Goal: Task Accomplishment & Management: Manage account settings

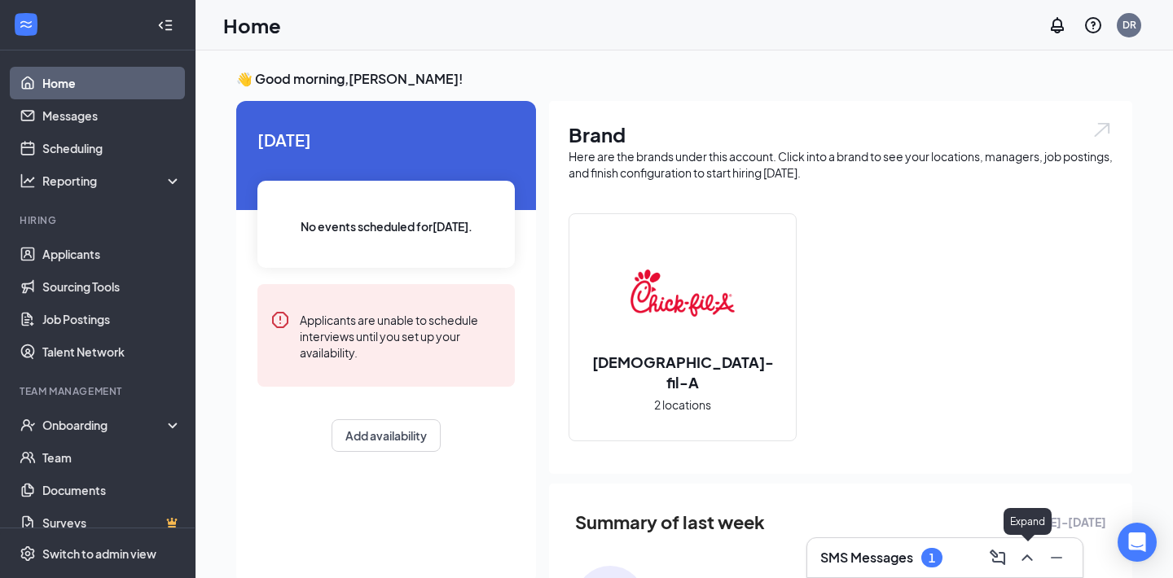
click at [1030, 551] on icon "ChevronUp" at bounding box center [1027, 558] width 20 height 20
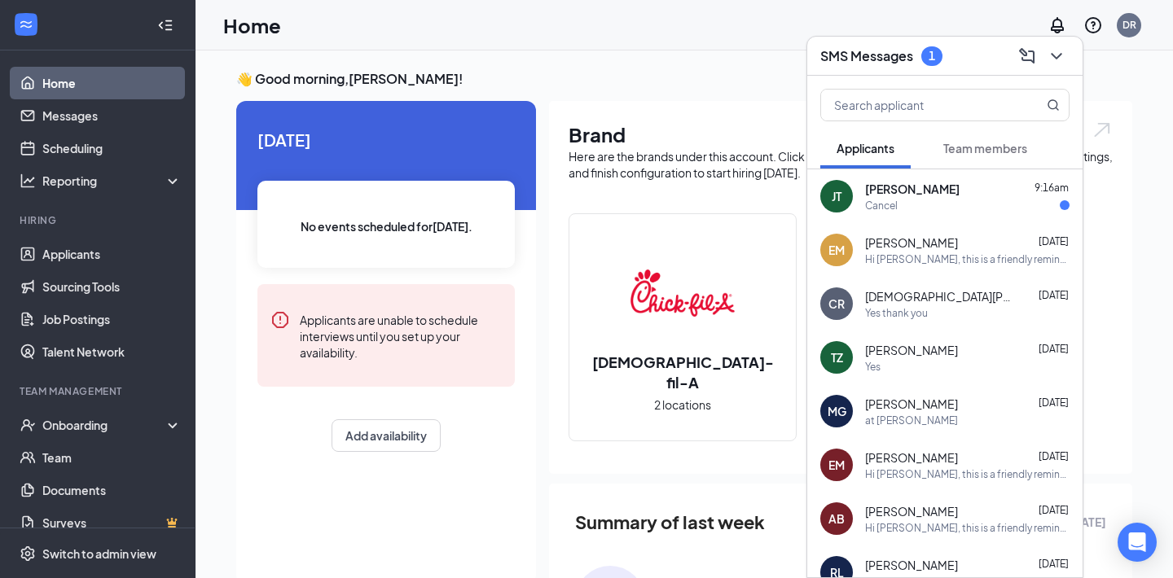
click at [923, 220] on div "JT Johan Trejo 9:16am Cancel" at bounding box center [944, 196] width 275 height 54
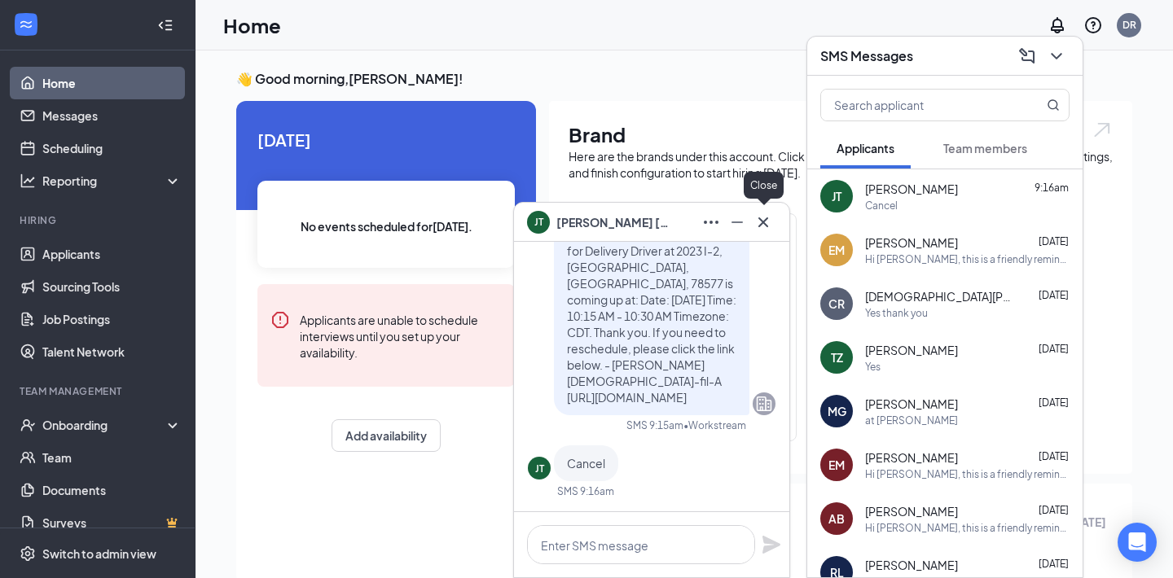
click at [762, 226] on icon "Cross" at bounding box center [764, 223] width 20 height 20
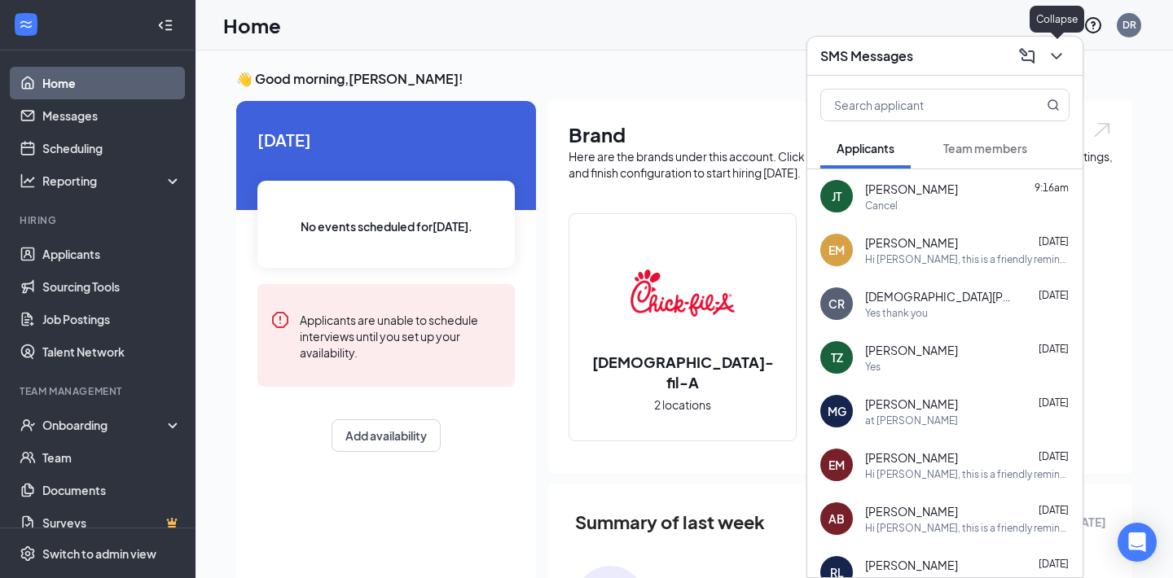
click at [1052, 62] on icon "ChevronDown" at bounding box center [1057, 56] width 20 height 20
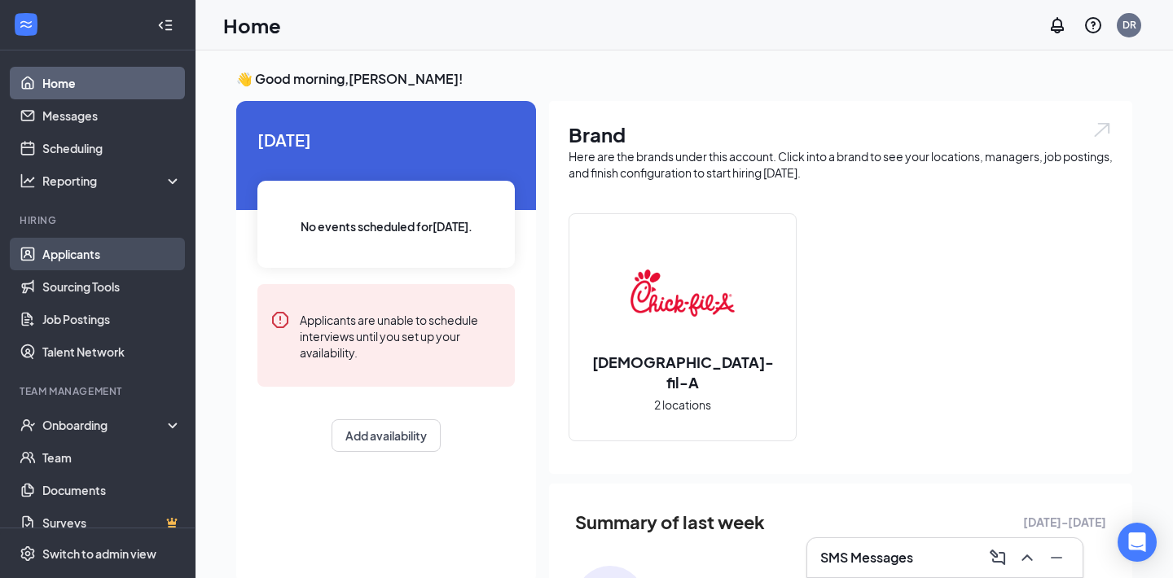
click at [77, 245] on link "Applicants" at bounding box center [111, 254] width 139 height 33
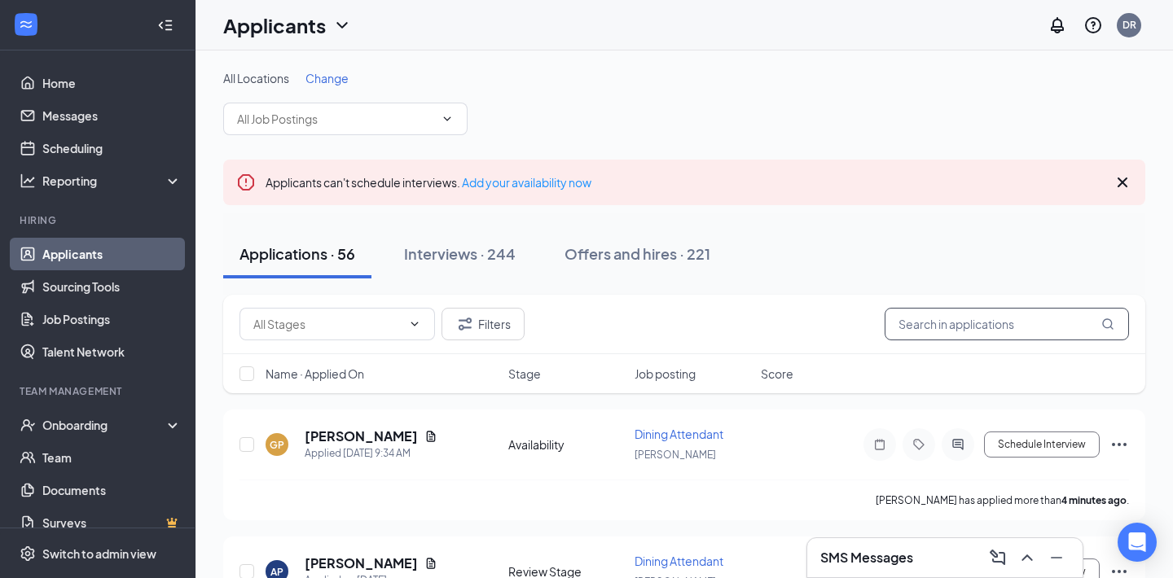
click at [951, 327] on input "text" at bounding box center [1007, 324] width 244 height 33
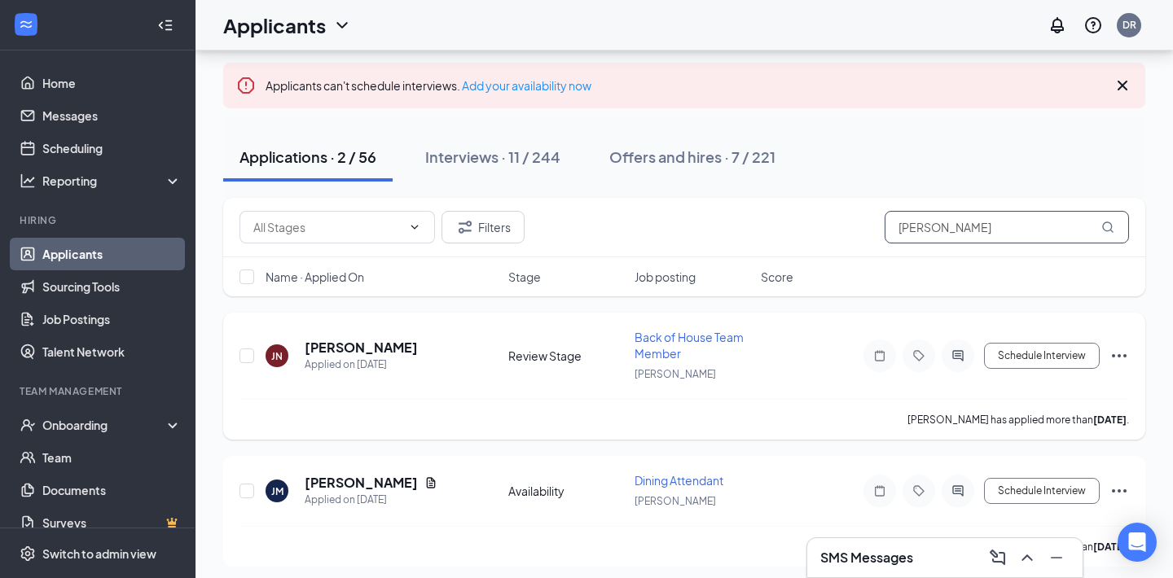
scroll to position [103, 0]
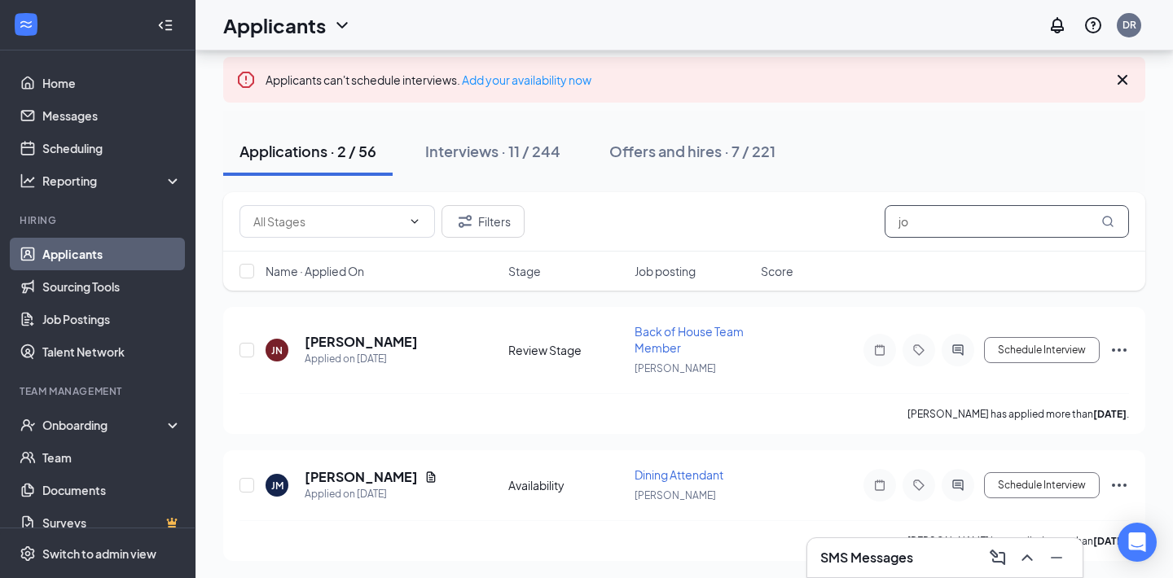
type input "j"
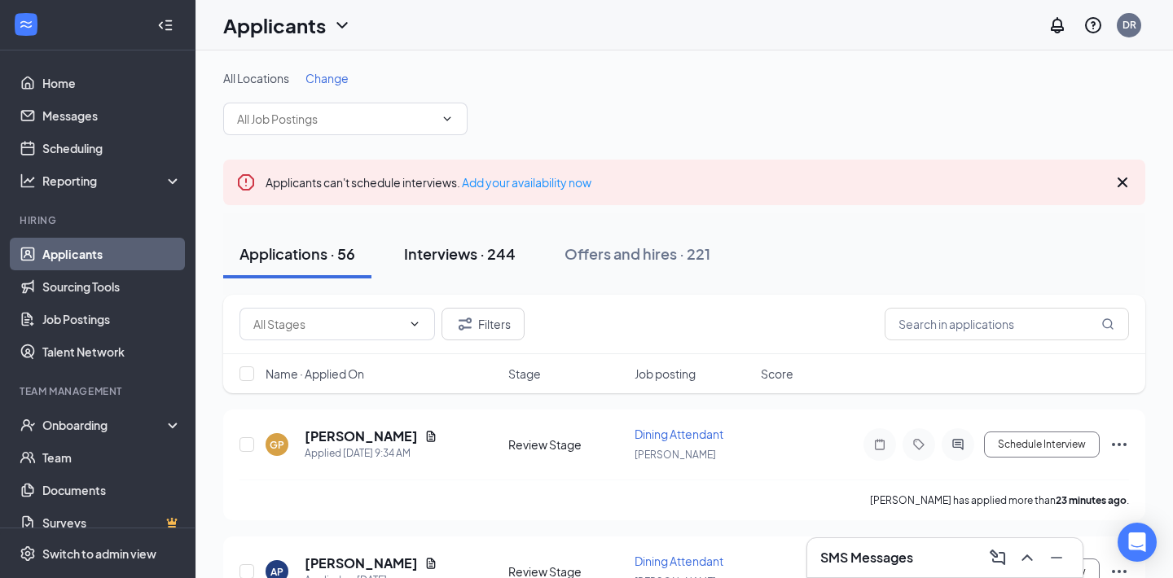
click at [469, 249] on div "Interviews · 244" at bounding box center [460, 254] width 112 height 20
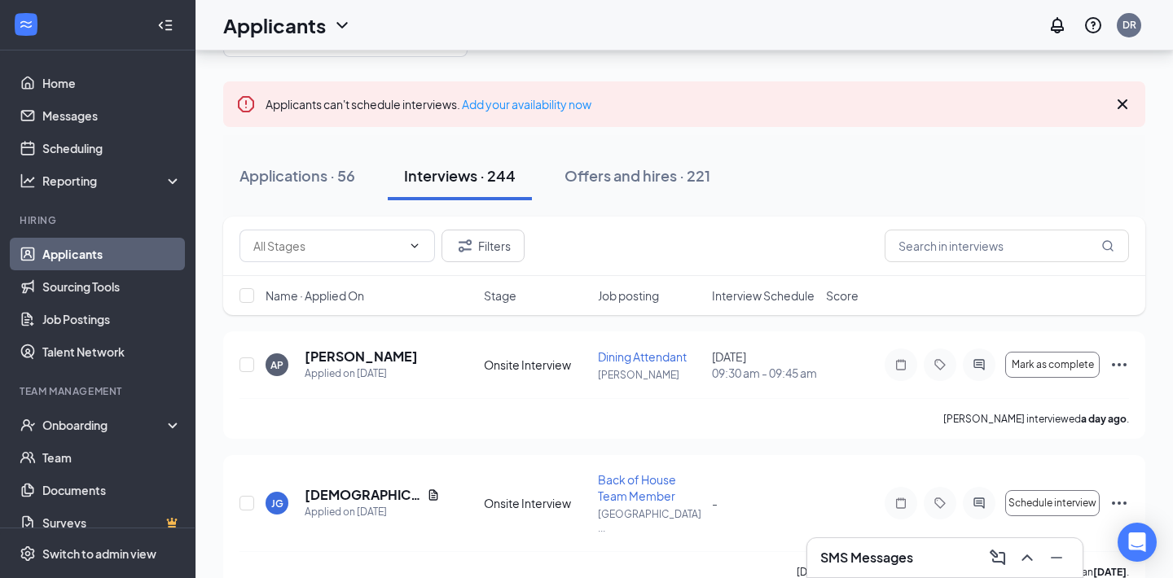
scroll to position [103, 0]
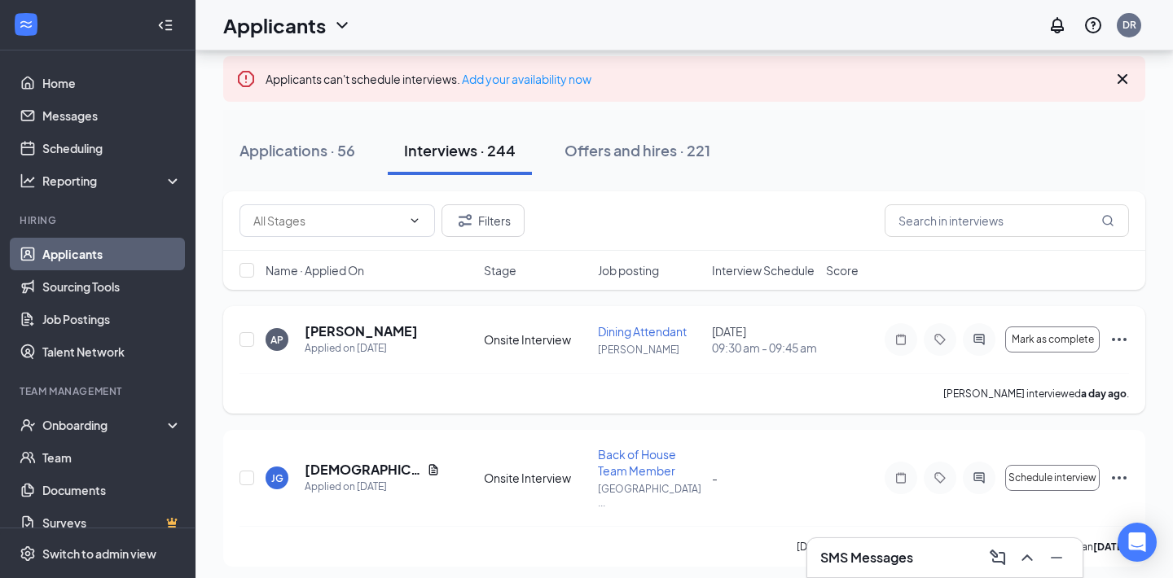
click at [1123, 345] on icon "Ellipses" at bounding box center [1119, 340] width 20 height 20
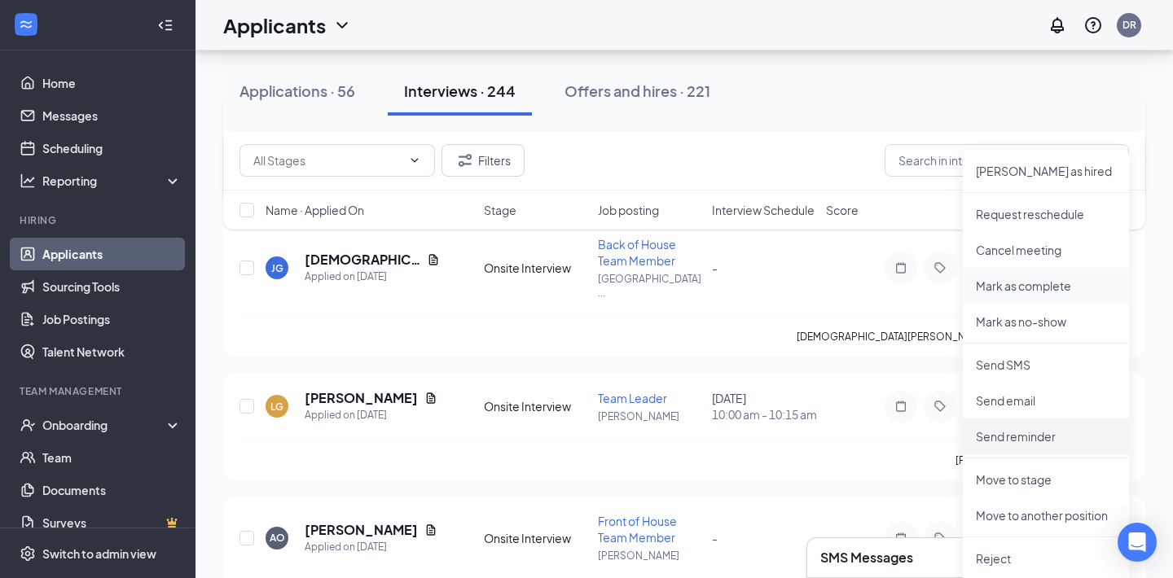
scroll to position [341, 0]
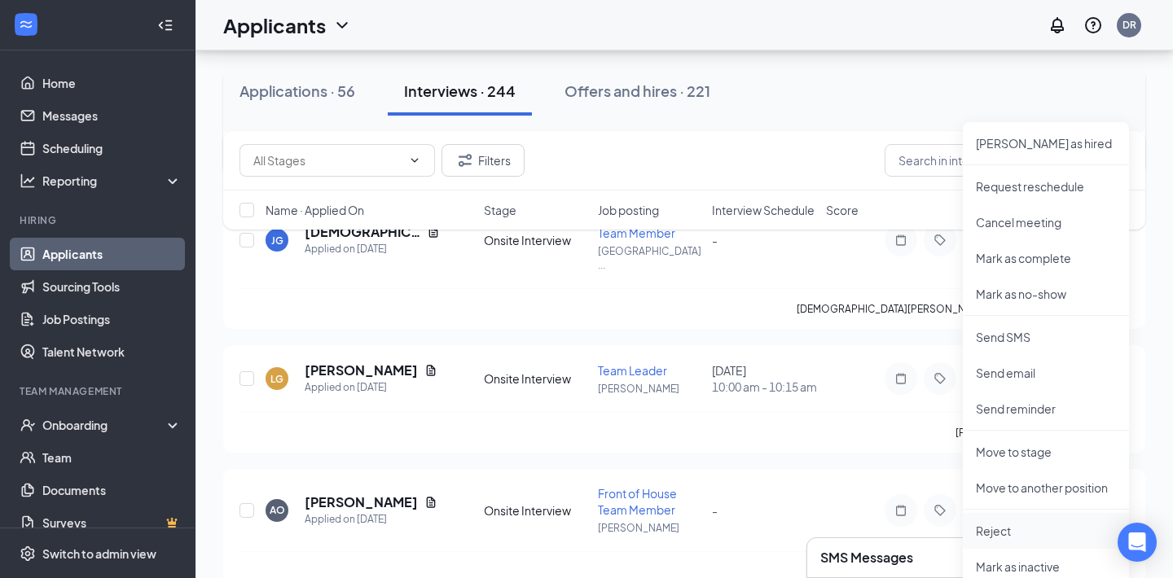
click at [1000, 536] on p "Reject" at bounding box center [1046, 531] width 140 height 16
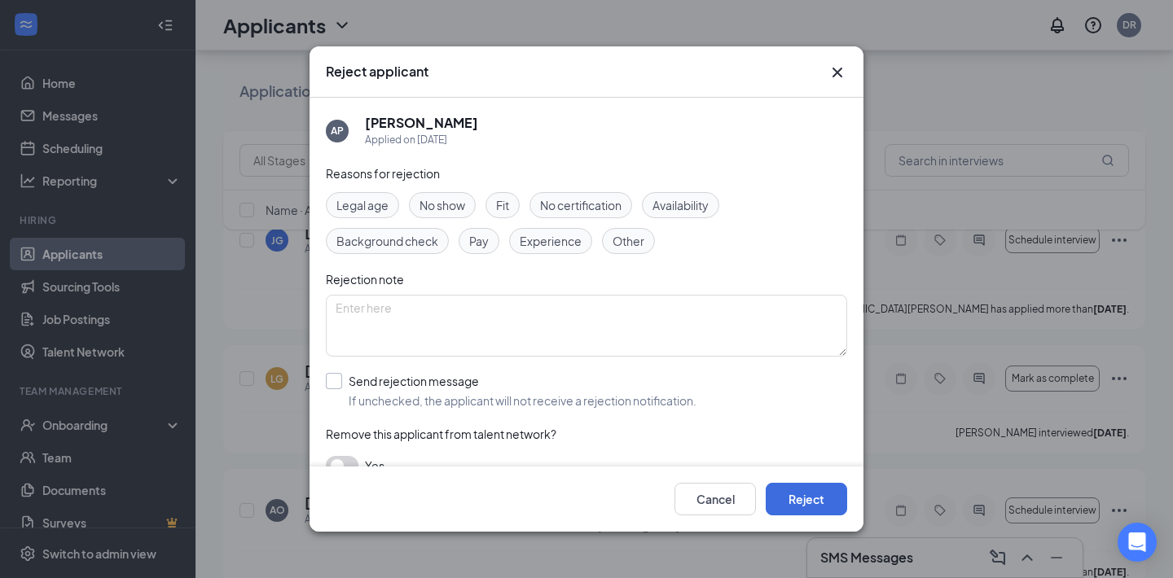
click at [338, 376] on input "Send rejection message If unchecked, the applicant will not receive a rejection…" at bounding box center [511, 391] width 371 height 36
checkbox input "true"
click at [422, 451] on input "search" at bounding box center [581, 464] width 490 height 28
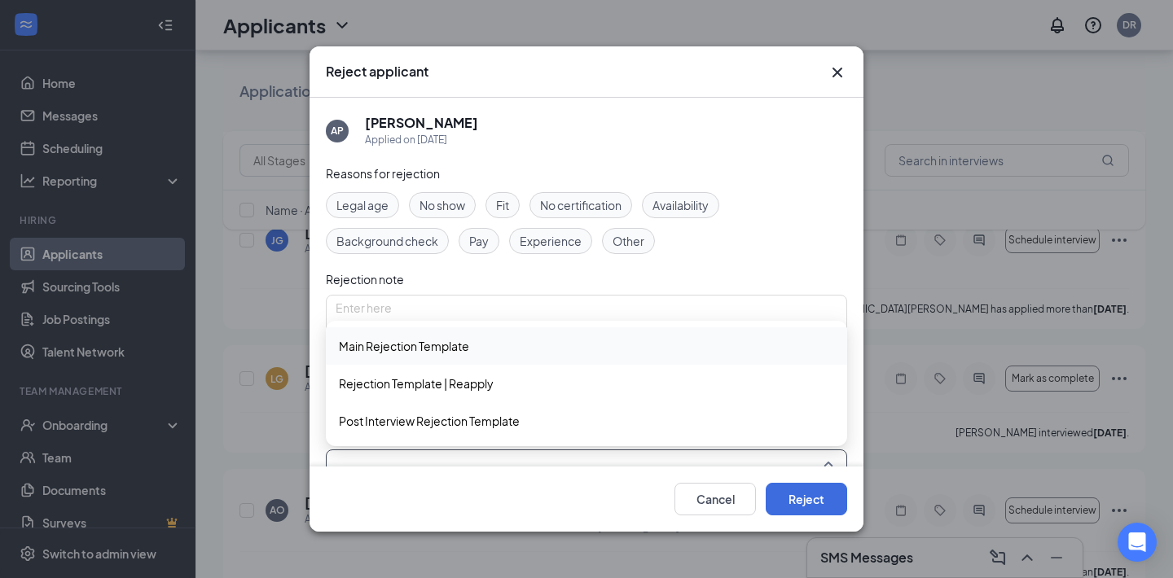
click at [441, 354] on span "Main Rejection Template" at bounding box center [404, 346] width 130 height 18
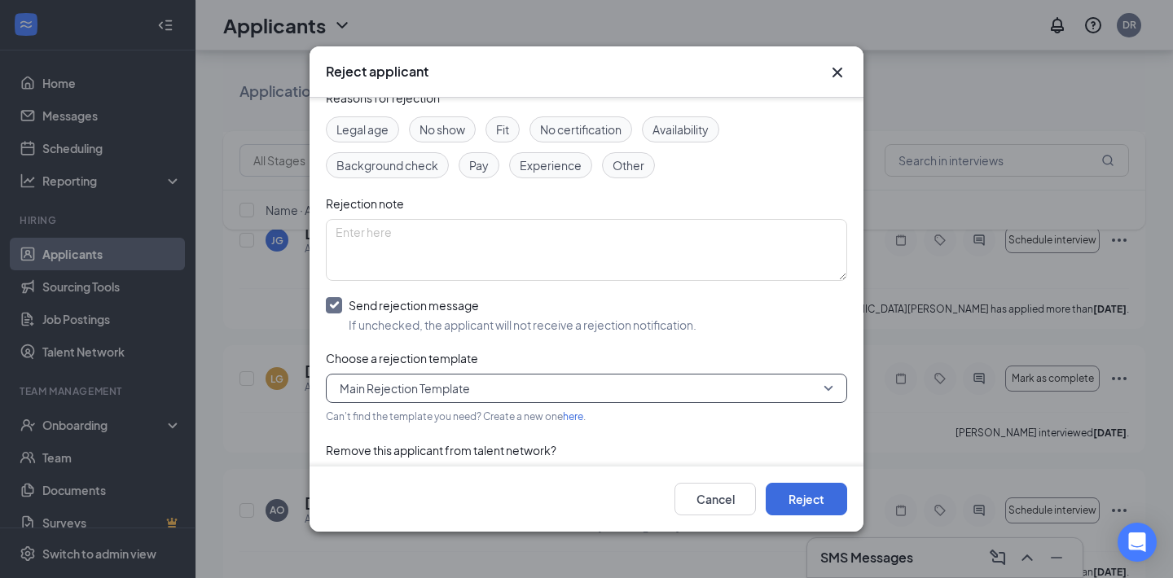
scroll to position [116, 0]
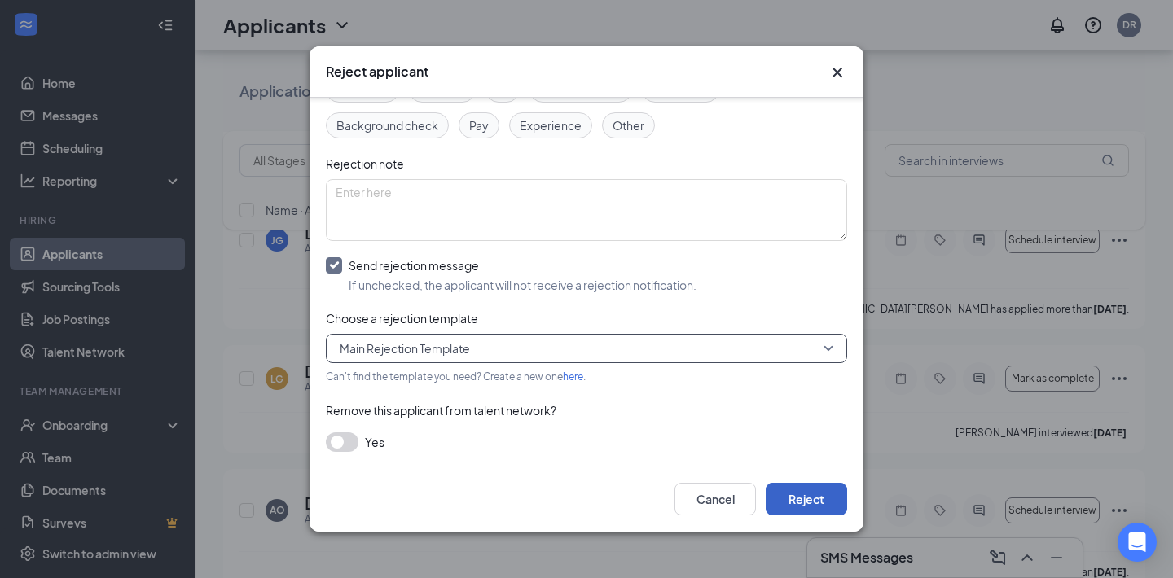
click at [807, 483] on button "Reject" at bounding box center [806, 499] width 81 height 33
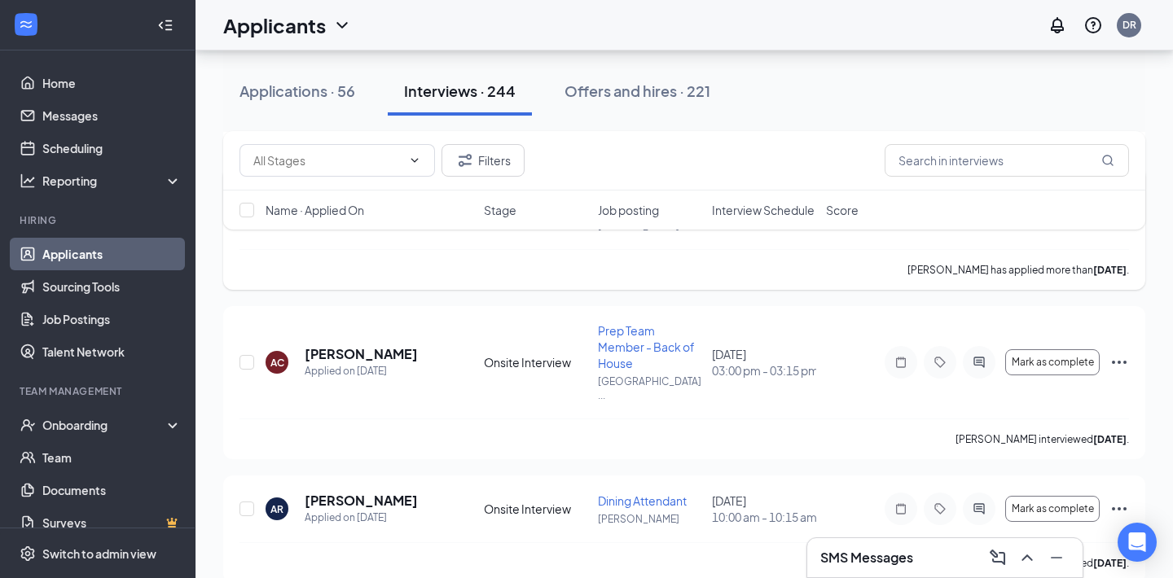
scroll to position [696, 0]
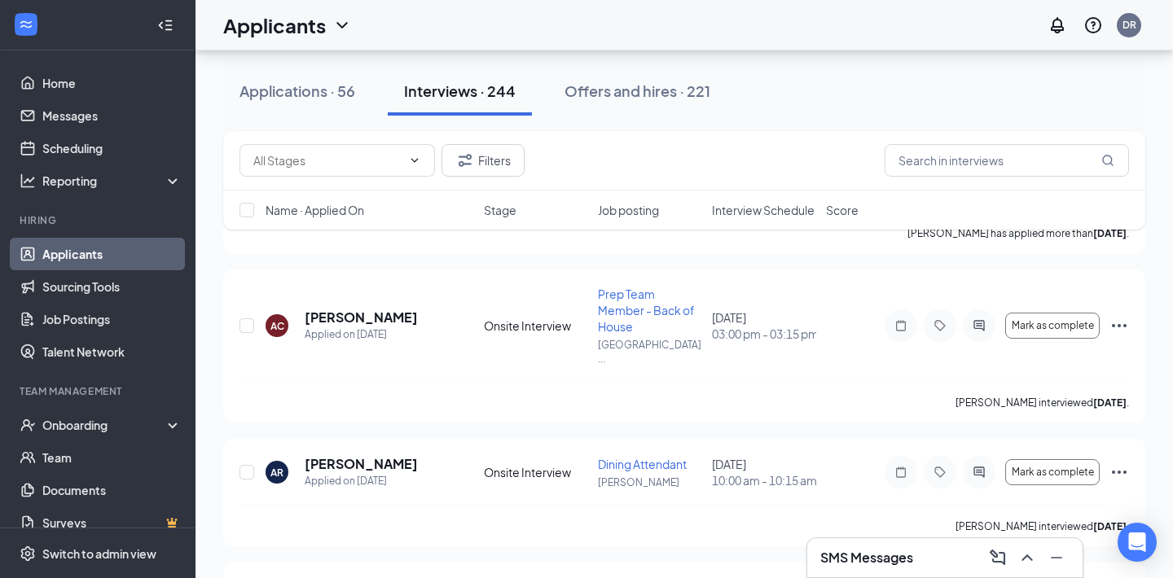
click at [771, 205] on span "Interview Schedule" at bounding box center [763, 210] width 103 height 16
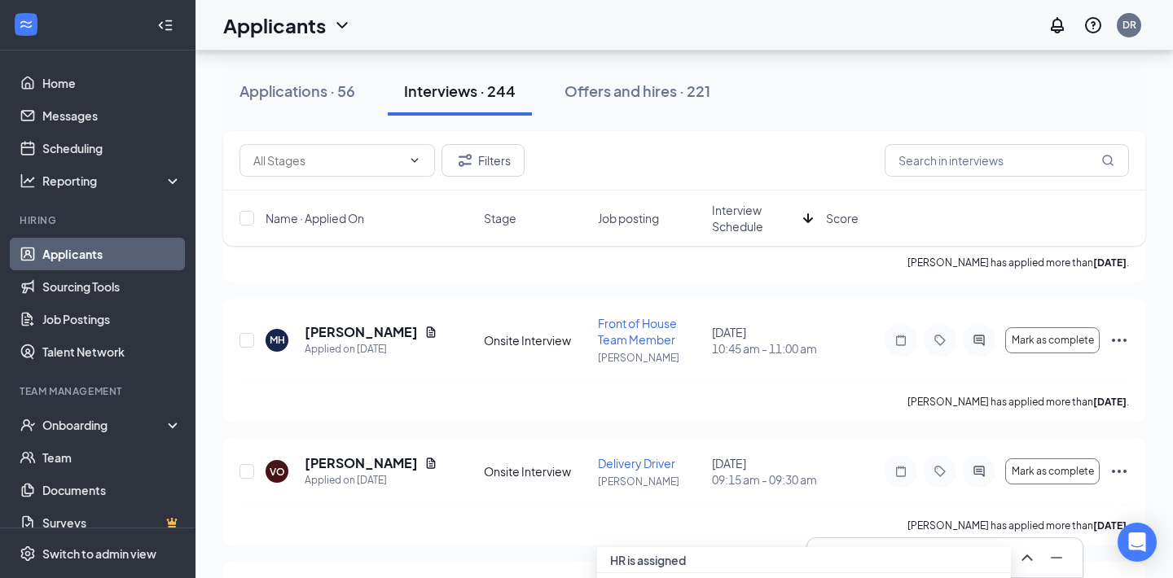
scroll to position [924, 0]
